Goal: Transaction & Acquisition: Download file/media

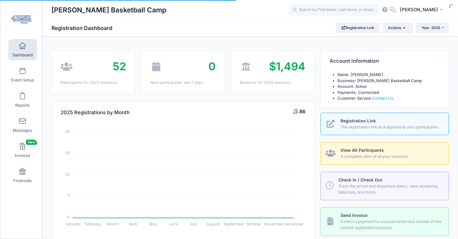
select select
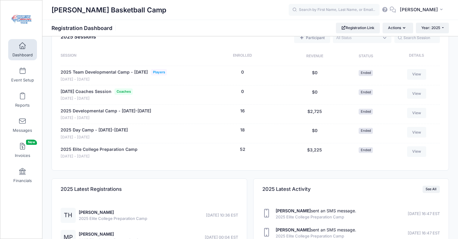
scroll to position [250, 0]
click at [93, 114] on link "2025 Developmental Camp - [DATE]-[DATE]" at bounding box center [106, 111] width 91 height 6
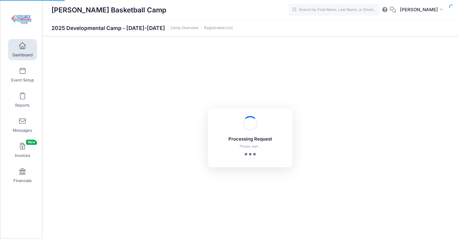
select select "10"
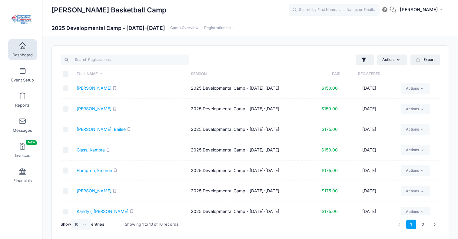
scroll to position [26, 0]
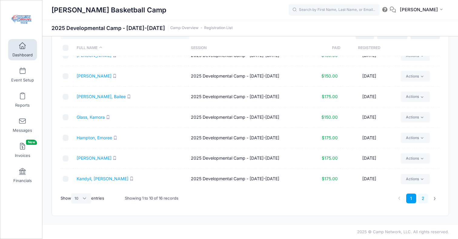
click at [423, 197] on link "2" at bounding box center [423, 199] width 10 height 10
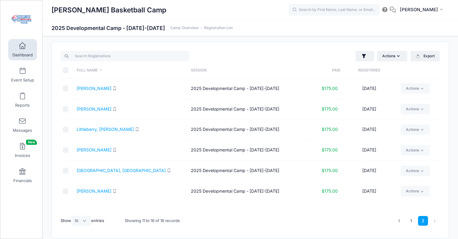
scroll to position [0, 0]
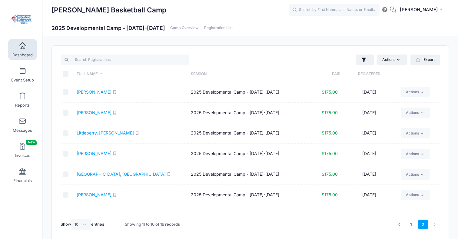
click at [21, 50] on link "Dashboard" at bounding box center [22, 49] width 29 height 21
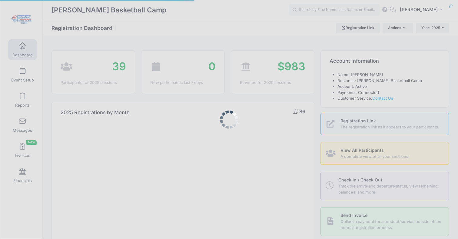
select select
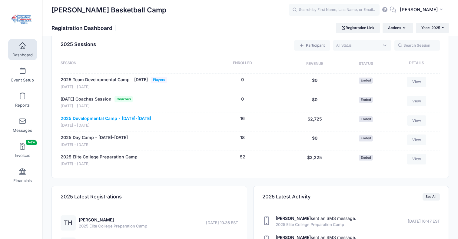
scroll to position [243, 0]
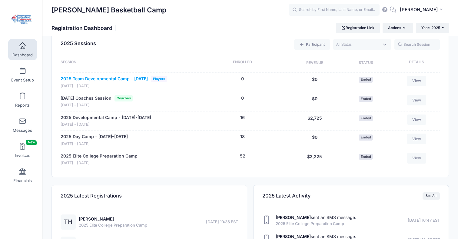
click at [110, 82] on link "2025 Team Developmental Camp - [DATE]" at bounding box center [104, 79] width 87 height 6
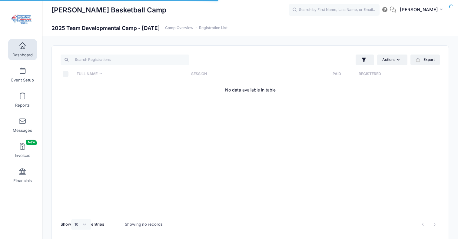
select select "10"
click at [22, 48] on span at bounding box center [22, 46] width 0 height 7
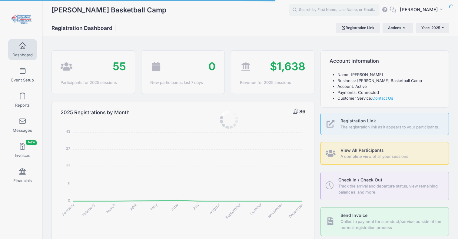
select select
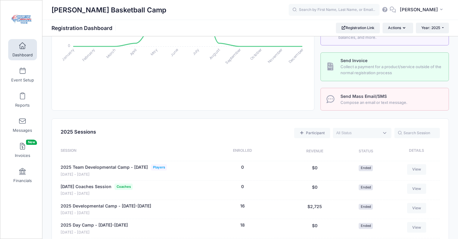
scroll to position [171, 0]
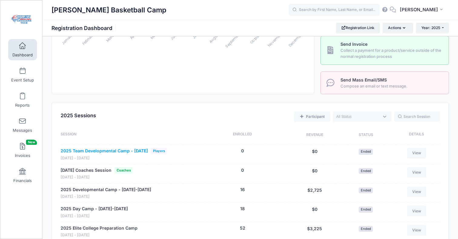
click at [118, 154] on link "2025 Team Developmental Camp - [DATE]" at bounding box center [104, 151] width 87 height 6
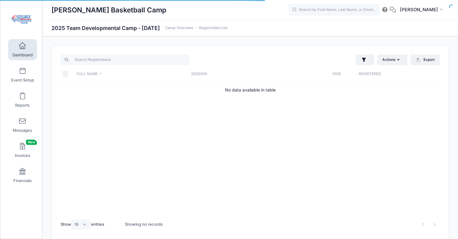
select select "10"
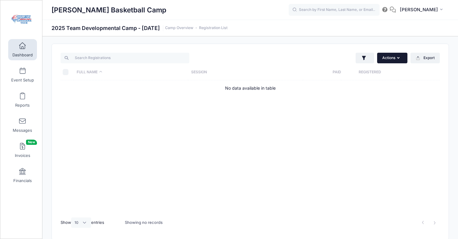
click at [386, 59] on button "Actions" at bounding box center [392, 58] width 30 height 10
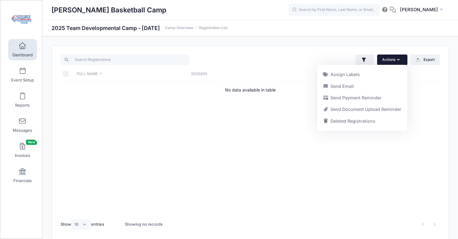
click at [329, 62] on div "Actions Assign Labels Send Email Send Payment Reminder Send Document Upload Rem…" at bounding box center [346, 60] width 193 height 12
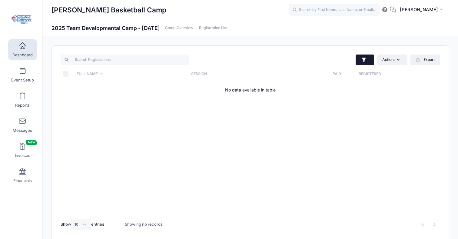
click at [361, 60] on icon "button" at bounding box center [364, 60] width 6 height 6
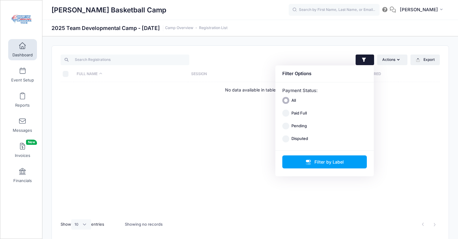
drag, startPoint x: 263, startPoint y: 60, endPoint x: 253, endPoint y: 59, distance: 10.3
click at [263, 60] on div "Actions Assign Labels Send Email Send Payment Reminder Send Document Upload Rem…" at bounding box center [346, 60] width 193 height 12
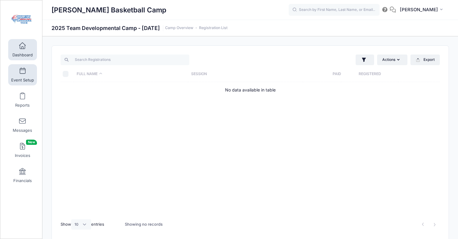
click at [22, 74] on span at bounding box center [22, 71] width 0 height 7
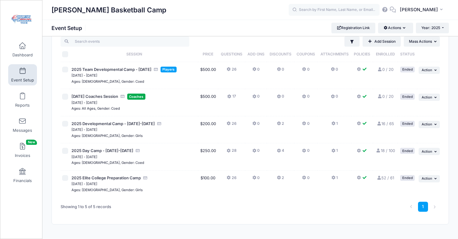
scroll to position [27, 0]
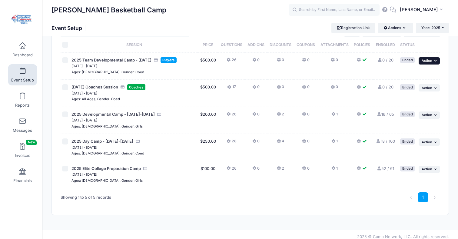
click at [427, 62] on span "Action" at bounding box center [427, 60] width 11 height 4
click at [402, 72] on link "Edit Session" at bounding box center [409, 74] width 55 height 12
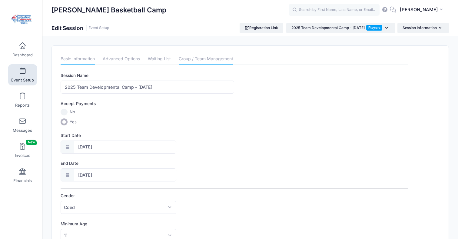
click at [190, 59] on link "Group / Team Management" at bounding box center [206, 59] width 55 height 11
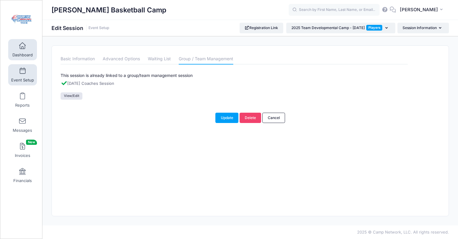
click at [22, 53] on span "Dashboard" at bounding box center [22, 54] width 20 height 5
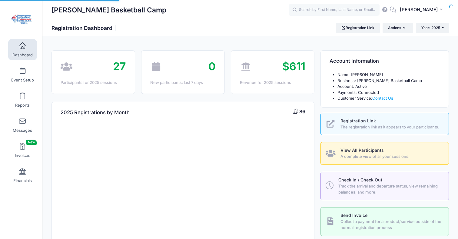
select select
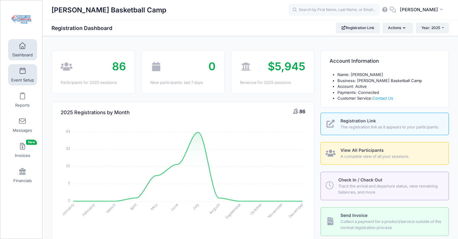
click at [22, 76] on link "Event Setup" at bounding box center [22, 74] width 29 height 21
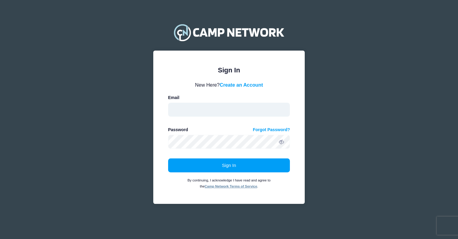
click at [186, 107] on input "email" at bounding box center [229, 110] width 122 height 14
type input "[EMAIL_ADDRESS][DOMAIN_NAME]"
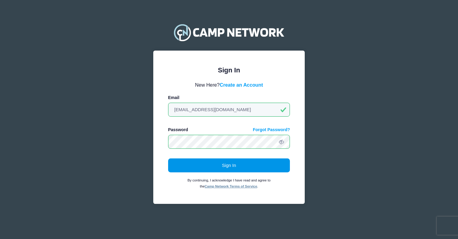
click at [228, 167] on button "Sign In" at bounding box center [229, 166] width 122 height 14
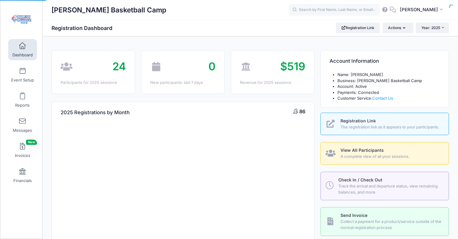
select select
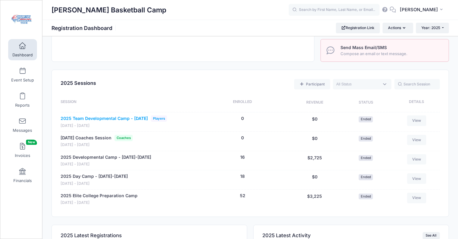
scroll to position [212, 0]
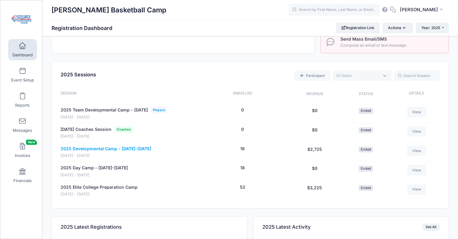
click at [110, 152] on link "2025 Developmental Camp - [DATE]-[DATE]" at bounding box center [106, 149] width 91 height 6
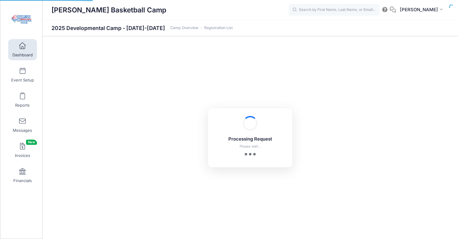
select select "10"
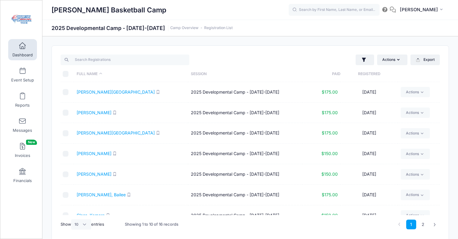
scroll to position [2, 0]
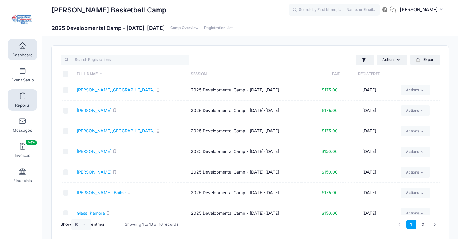
click at [25, 100] on link "Reports" at bounding box center [22, 99] width 29 height 21
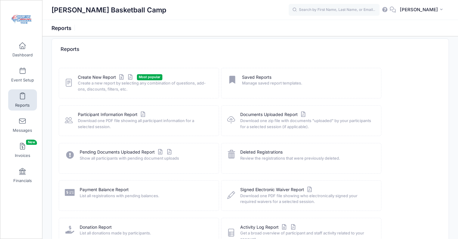
scroll to position [10, 0]
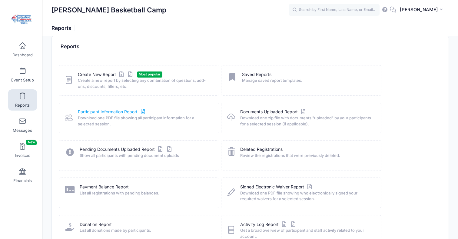
click at [113, 112] on link "Participant Information Report" at bounding box center [112, 112] width 69 height 6
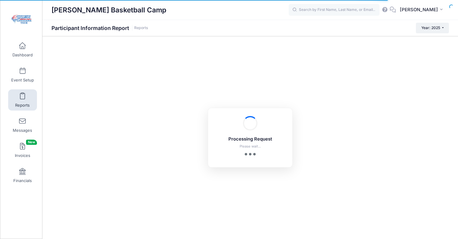
checkbox input "true"
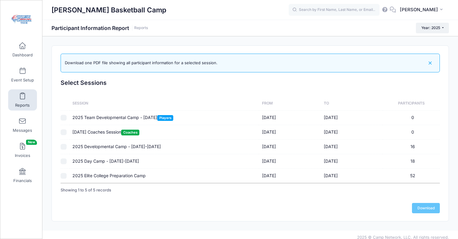
click at [110, 148] on td "2025 Developmental Camp - [DATE]-[DATE]" at bounding box center [165, 147] width 190 height 15
click at [424, 207] on link "Download" at bounding box center [426, 208] width 28 height 10
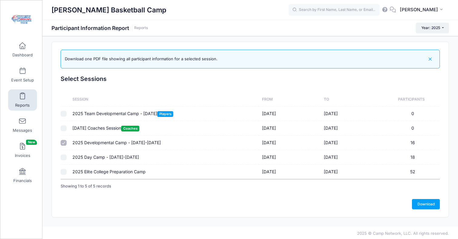
scroll to position [5, 0]
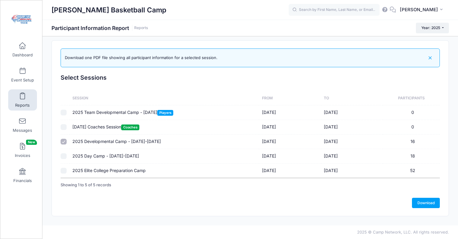
click at [63, 142] on input "checkbox" at bounding box center [64, 142] width 6 height 6
checkbox input "false"
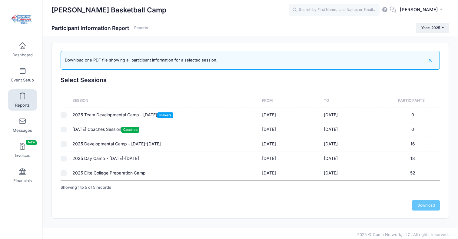
click at [66, 173] on input "checkbox" at bounding box center [64, 173] width 6 height 6
checkbox input "true"
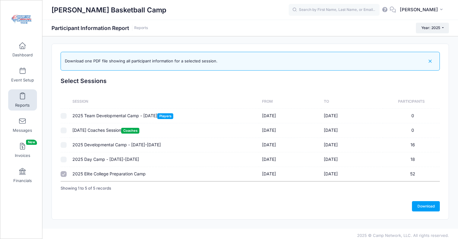
scroll to position [3, 0]
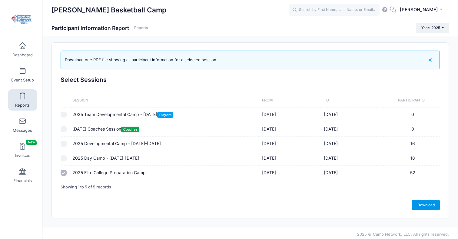
click at [426, 205] on link "Download" at bounding box center [426, 205] width 28 height 10
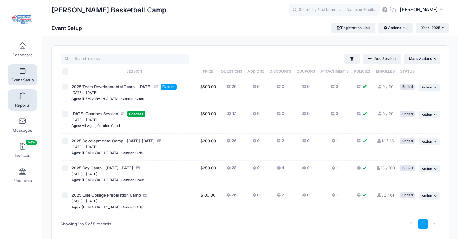
click at [22, 99] on span at bounding box center [22, 96] width 0 height 7
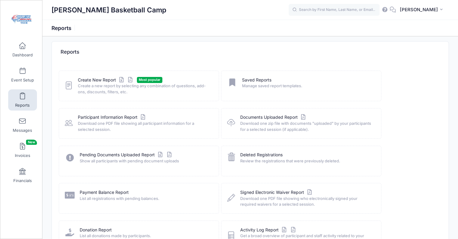
scroll to position [5, 0]
click at [266, 192] on link "Signed Electronic Waiver Report" at bounding box center [276, 192] width 73 height 6
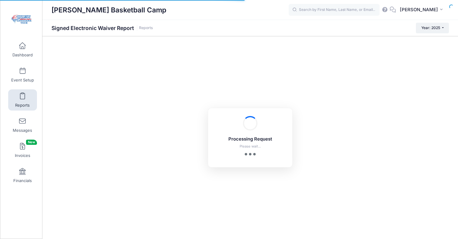
checkbox input "true"
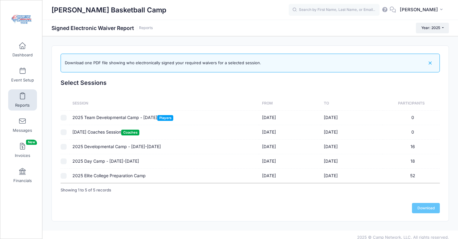
click at [65, 146] on input "checkbox" at bounding box center [64, 147] width 6 height 6
checkbox input "true"
click at [65, 161] on input "checkbox" at bounding box center [64, 162] width 6 height 6
checkbox input "true"
checkbox input "false"
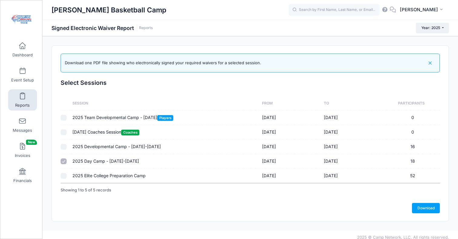
click at [64, 175] on input "checkbox" at bounding box center [64, 176] width 6 height 6
checkbox input "true"
checkbox input "false"
click at [64, 147] on input "checkbox" at bounding box center [64, 147] width 6 height 6
checkbox input "true"
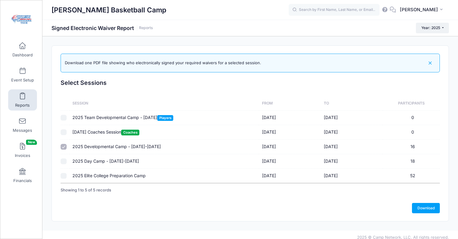
click at [64, 176] on input "checkbox" at bounding box center [64, 176] width 6 height 6
checkbox input "true"
checkbox input "false"
click at [426, 209] on link "Download" at bounding box center [426, 208] width 28 height 10
click at [65, 159] on input "checkbox" at bounding box center [64, 162] width 6 height 6
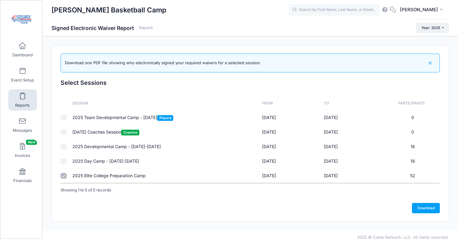
checkbox input "true"
checkbox input "false"
click at [63, 146] on input "checkbox" at bounding box center [64, 147] width 6 height 6
checkbox input "true"
checkbox input "false"
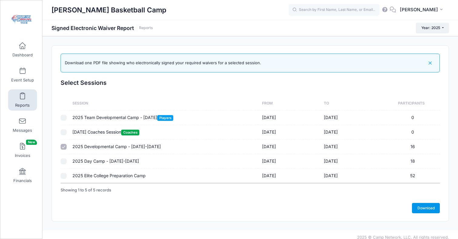
click at [427, 209] on link "Download" at bounding box center [426, 208] width 28 height 10
